Goal: Obtain resource: Download file/media

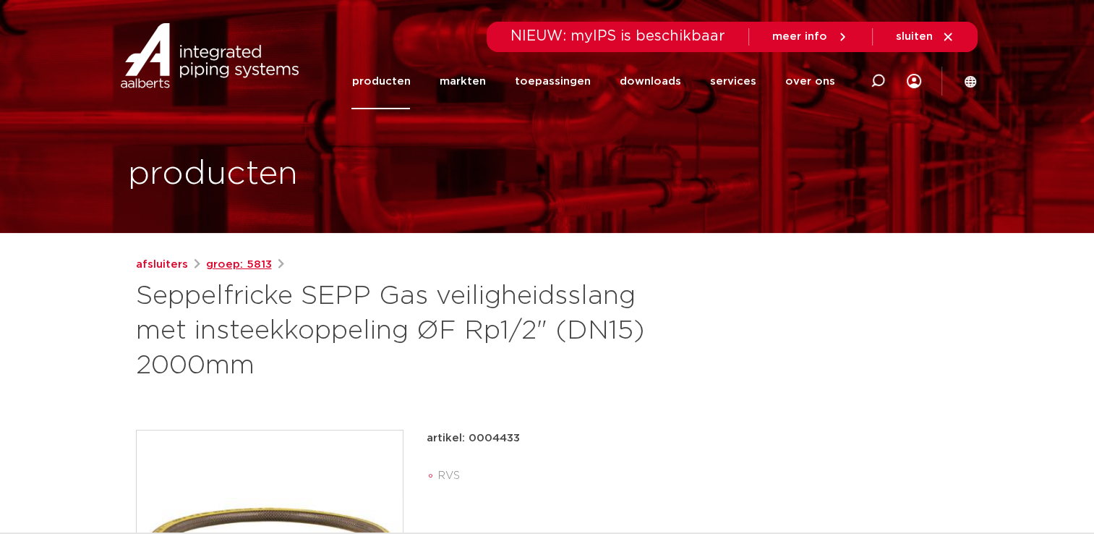
click at [220, 266] on link "groep: 5813" at bounding box center [239, 264] width 66 height 17
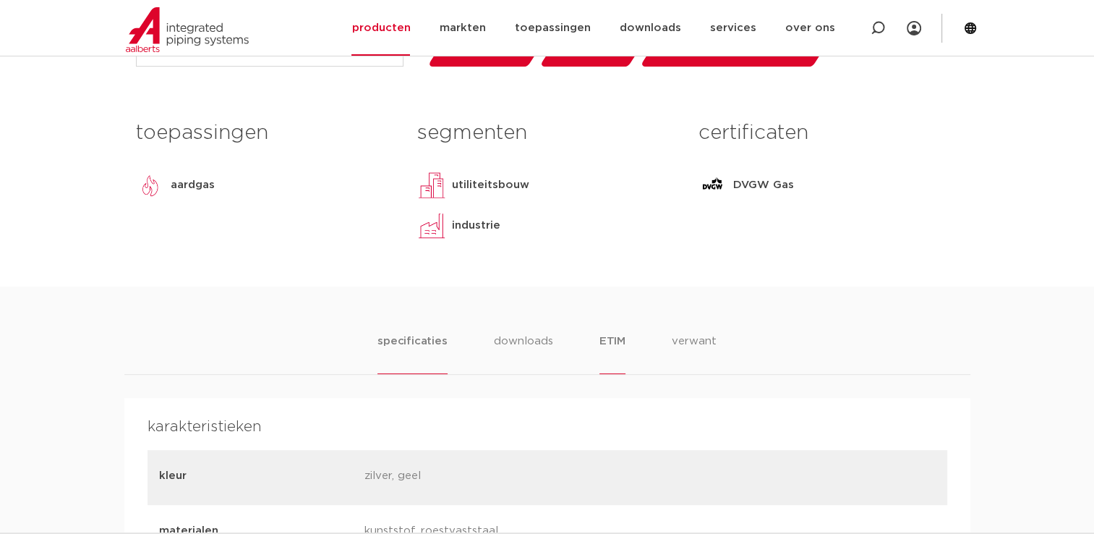
scroll to position [651, 0]
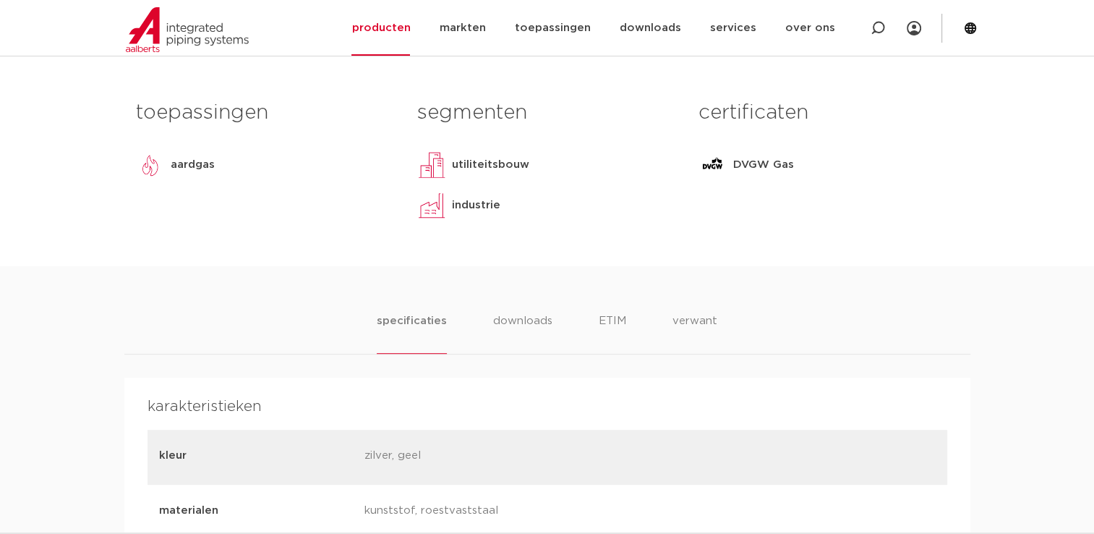
click at [754, 170] on p "DVGW Gas" at bounding box center [763, 164] width 61 height 17
click at [512, 320] on li "downloads" at bounding box center [522, 332] width 60 height 41
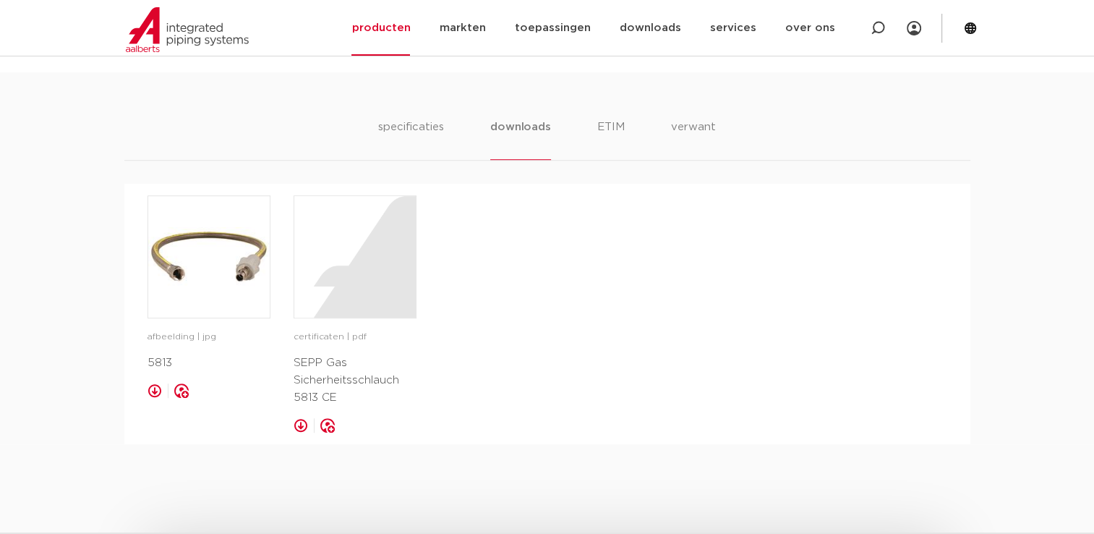
scroll to position [868, 0]
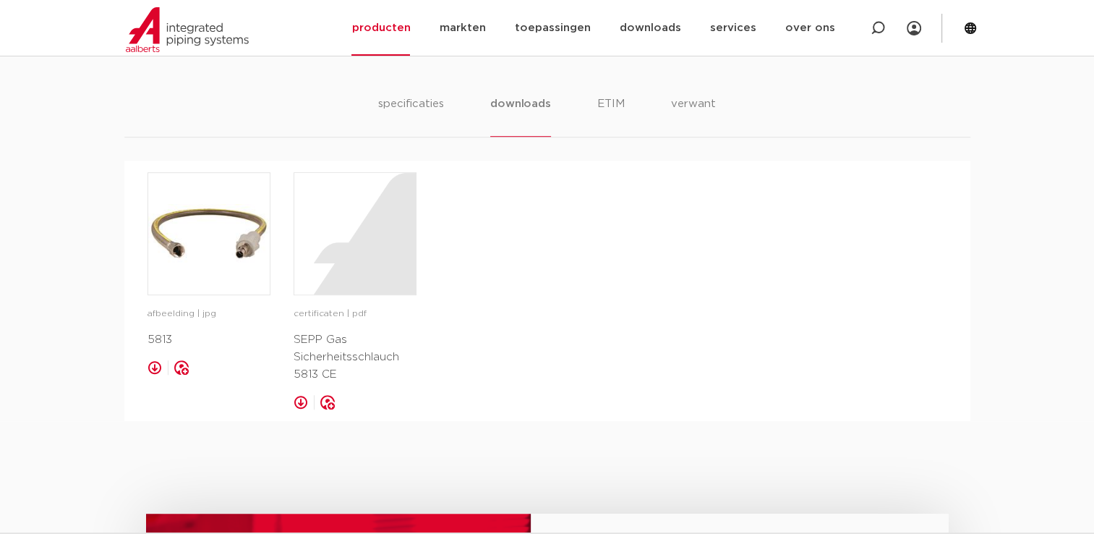
click at [299, 399] on link at bounding box center [301, 402] width 14 height 14
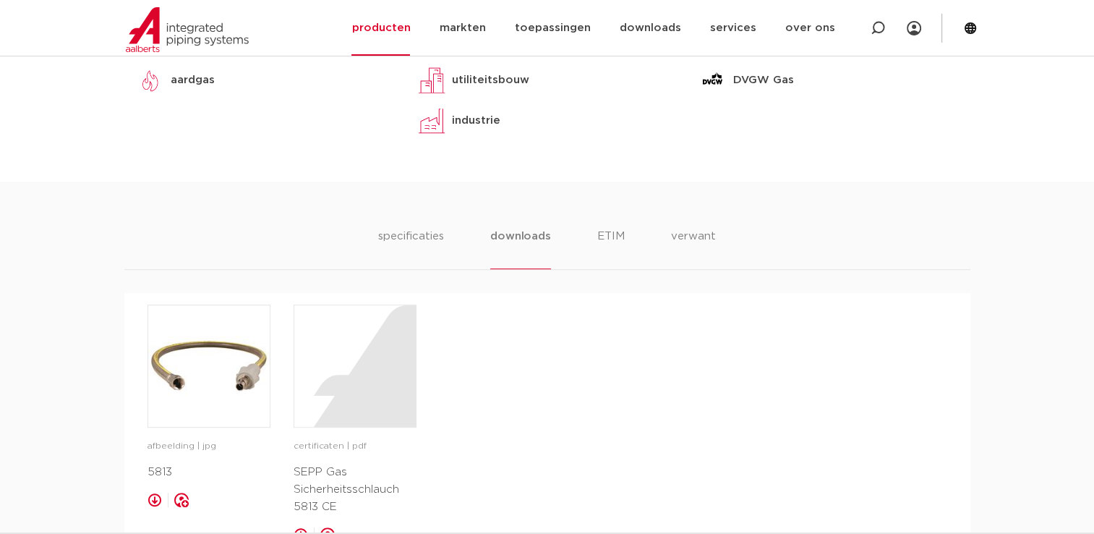
scroll to position [723, 0]
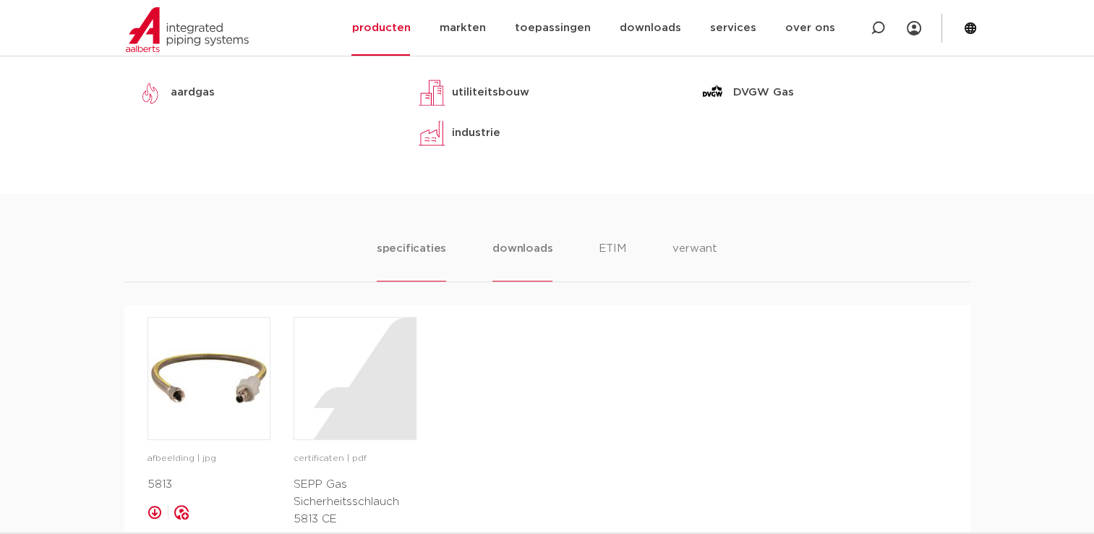
click at [421, 244] on li "specificaties" at bounding box center [411, 260] width 69 height 41
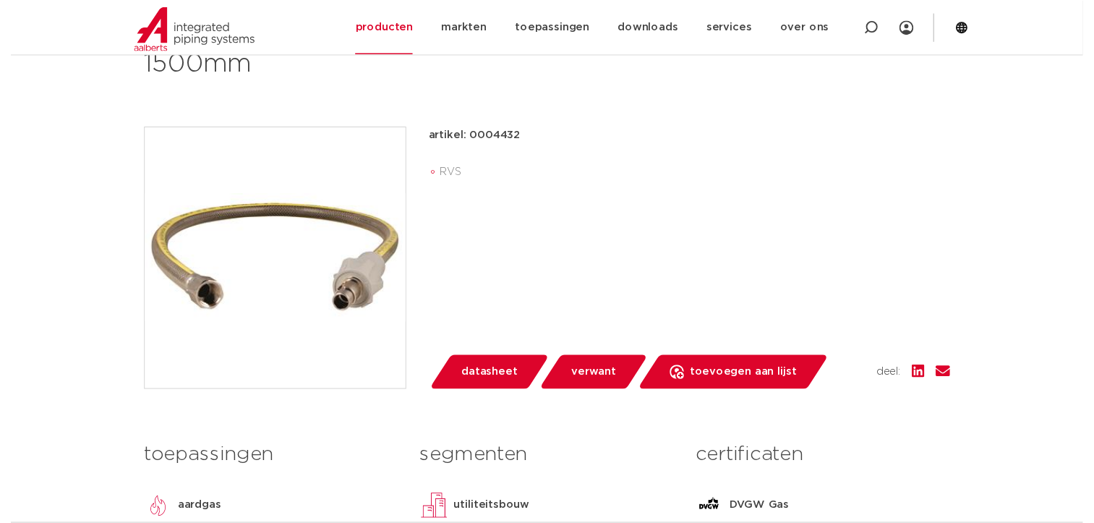
scroll to position [289, 0]
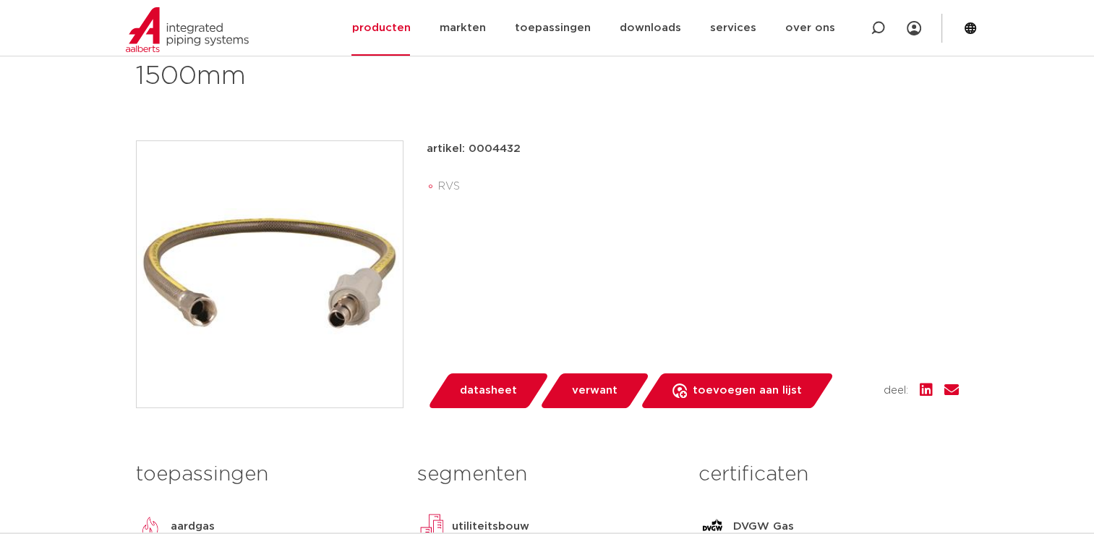
click at [482, 388] on span "datasheet" at bounding box center [488, 390] width 57 height 23
